Goal: Download file/media

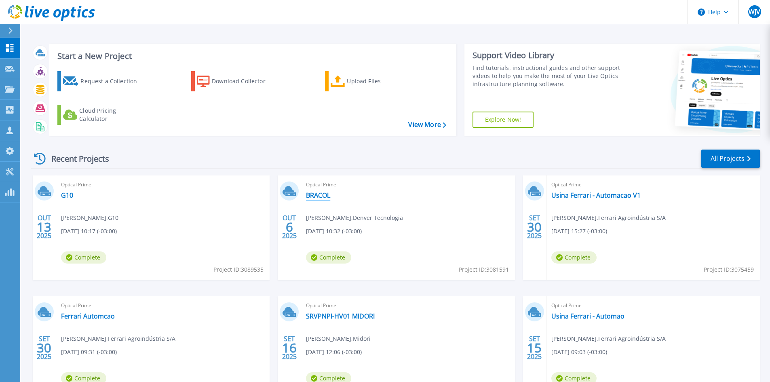
click at [322, 194] on link "BRACOL" at bounding box center [318, 195] width 24 height 8
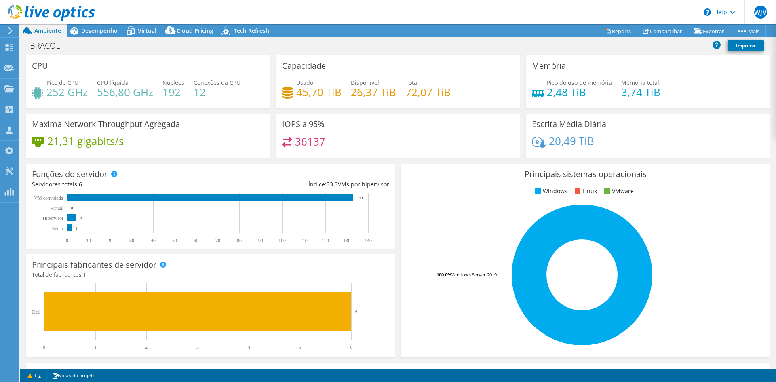
click at [613, 39] on div "BRACOL Imprimir" at bounding box center [398, 45] width 756 height 15
click at [613, 32] on link "Reports" at bounding box center [618, 31] width 39 height 13
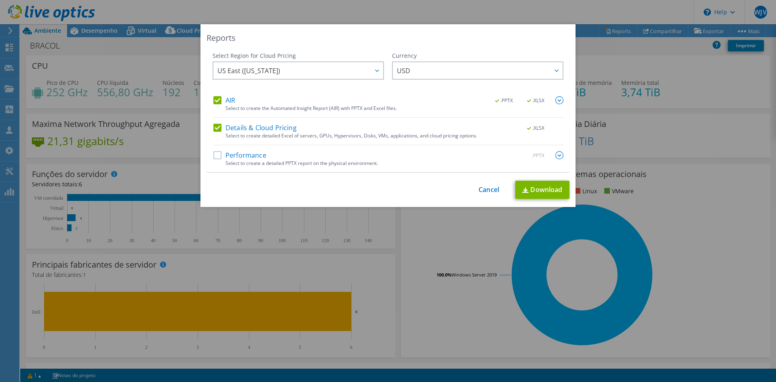
click at [214, 157] on label "Performance" at bounding box center [240, 155] width 53 height 8
click at [0, 0] on input "Performance" at bounding box center [0, 0] width 0 height 0
click at [335, 75] on span "US East (Virginia)" at bounding box center [301, 70] width 166 height 17
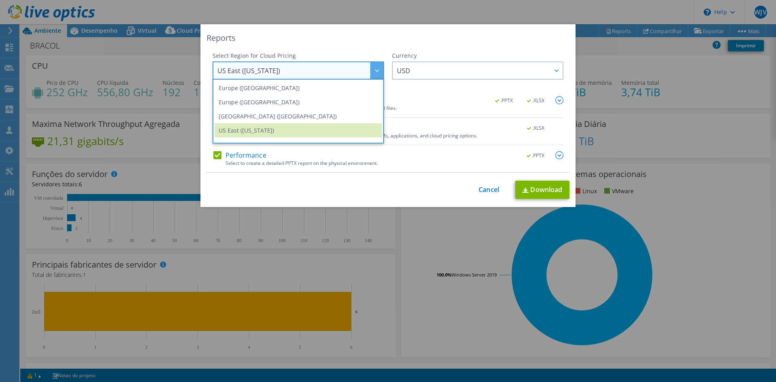
scroll to position [109, 0]
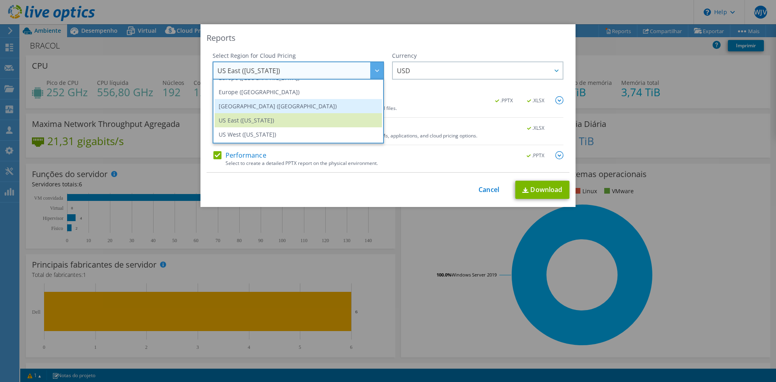
click at [276, 106] on li "South America (Sao Paulo)" at bounding box center [298, 106] width 167 height 14
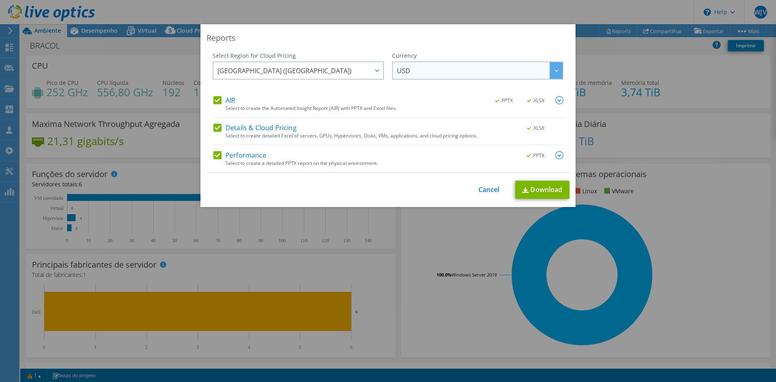
click at [441, 67] on span "USD" at bounding box center [480, 70] width 166 height 17
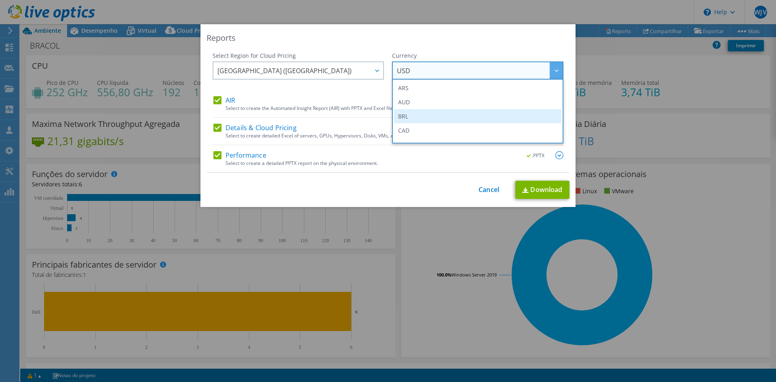
click at [420, 115] on li "BRL" at bounding box center [477, 116] width 167 height 14
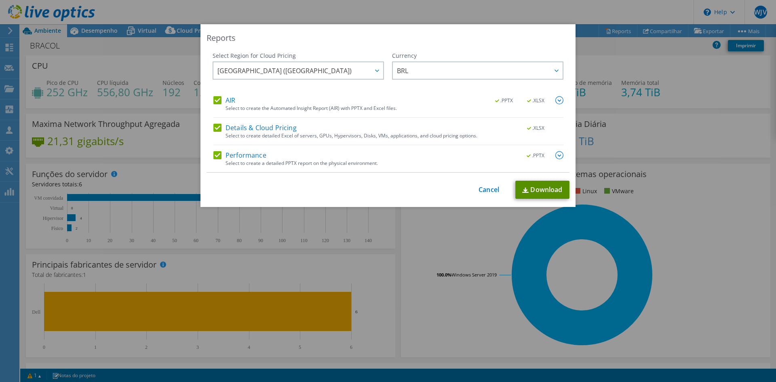
click at [532, 190] on link "Download" at bounding box center [543, 190] width 54 height 18
click at [488, 187] on link "Cancel" at bounding box center [489, 190] width 21 height 8
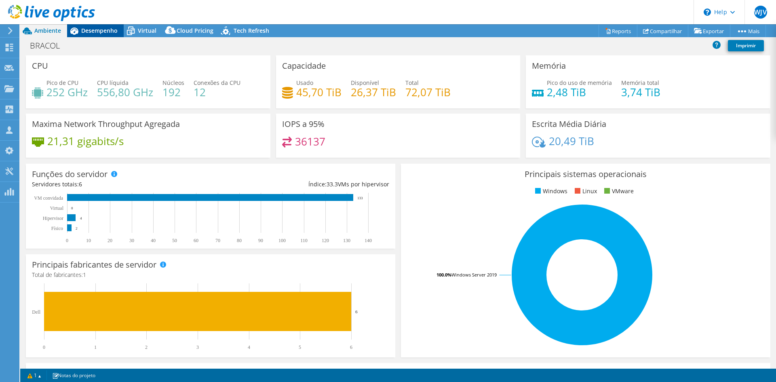
click at [88, 29] on span "Desempenho" at bounding box center [99, 31] width 36 height 8
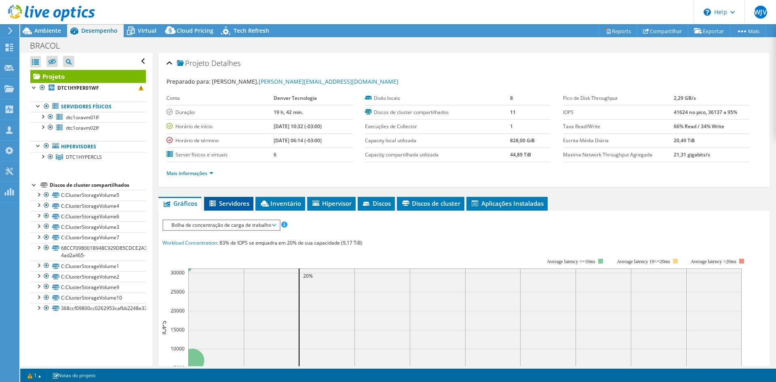
click at [235, 203] on span "Servidores" at bounding box center [228, 203] width 41 height 8
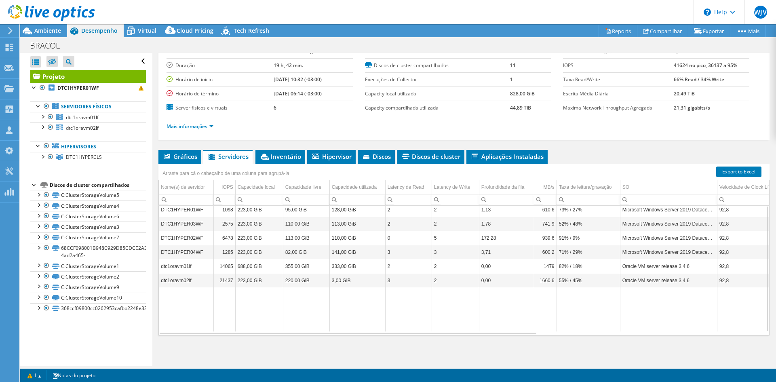
scroll to position [0, 0]
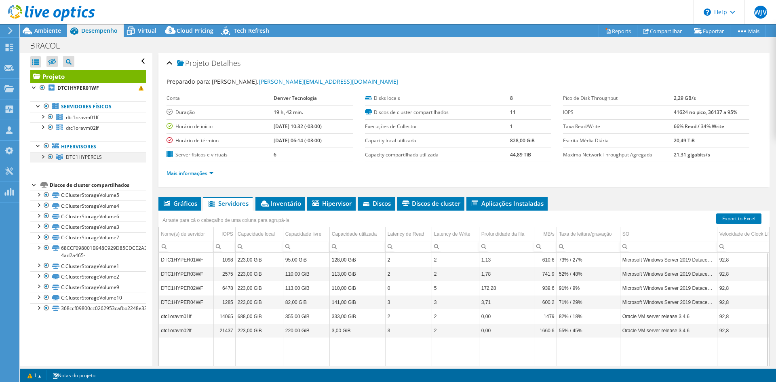
click at [43, 156] on div at bounding box center [42, 156] width 8 height 8
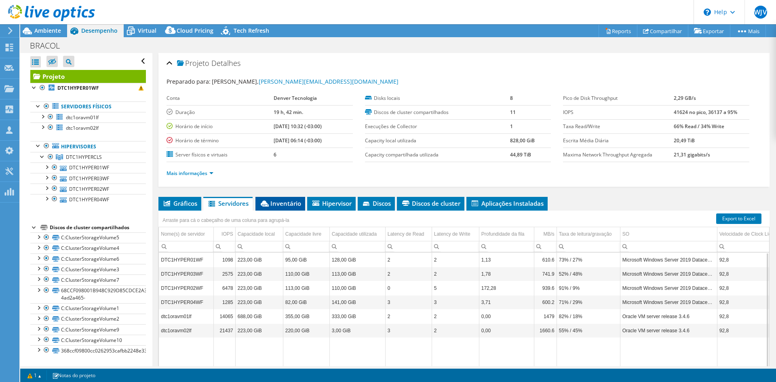
click at [271, 201] on span "Inventário" at bounding box center [281, 203] width 42 height 8
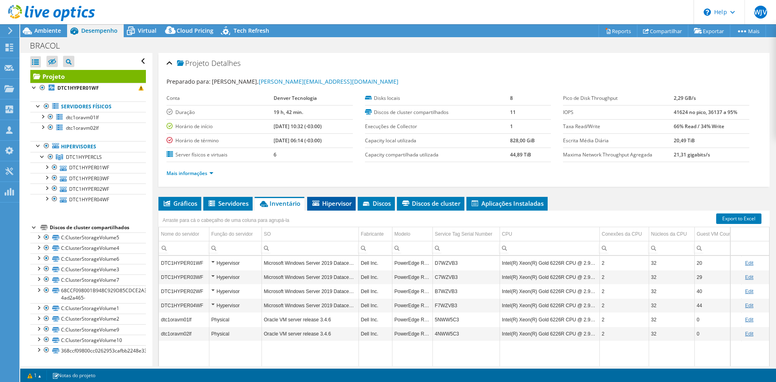
click at [341, 203] on span "Hipervisor" at bounding box center [331, 203] width 40 height 8
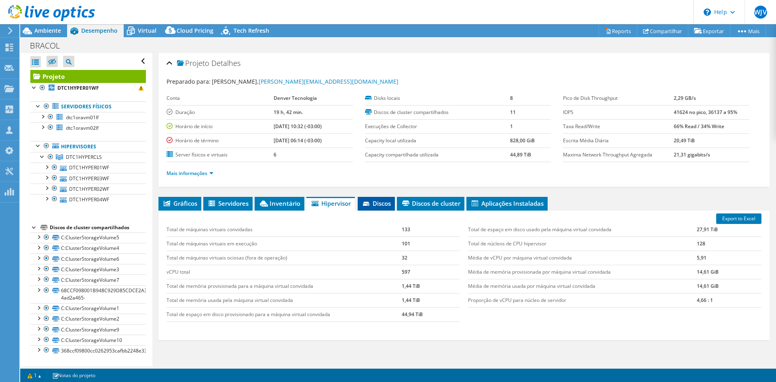
click at [371, 202] on icon at bounding box center [367, 204] width 8 height 5
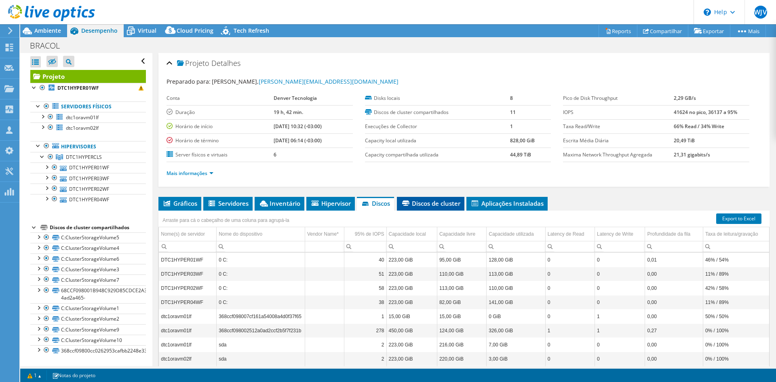
click at [423, 200] on span "Discos de cluster" at bounding box center [430, 203] width 59 height 8
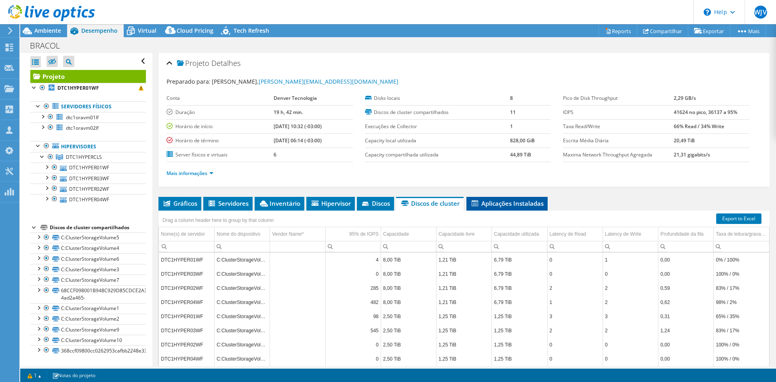
click at [486, 200] on span "Aplicações Instaladas" at bounding box center [507, 203] width 73 height 8
